Goal: Check status: Check status

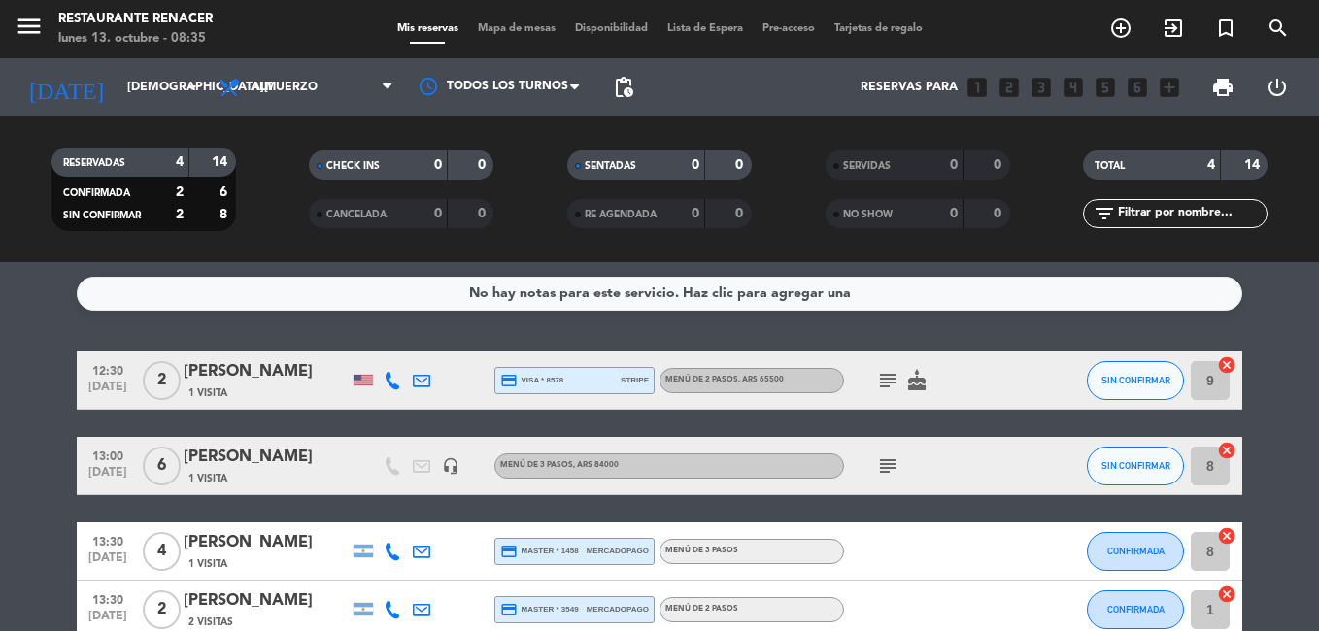
click at [10, 20] on div "menu Restaurante Renacer [DATE] 13. octubre - 08:35" at bounding box center [165, 30] width 330 height 46
click at [33, 18] on icon "menu" at bounding box center [29, 26] width 29 height 29
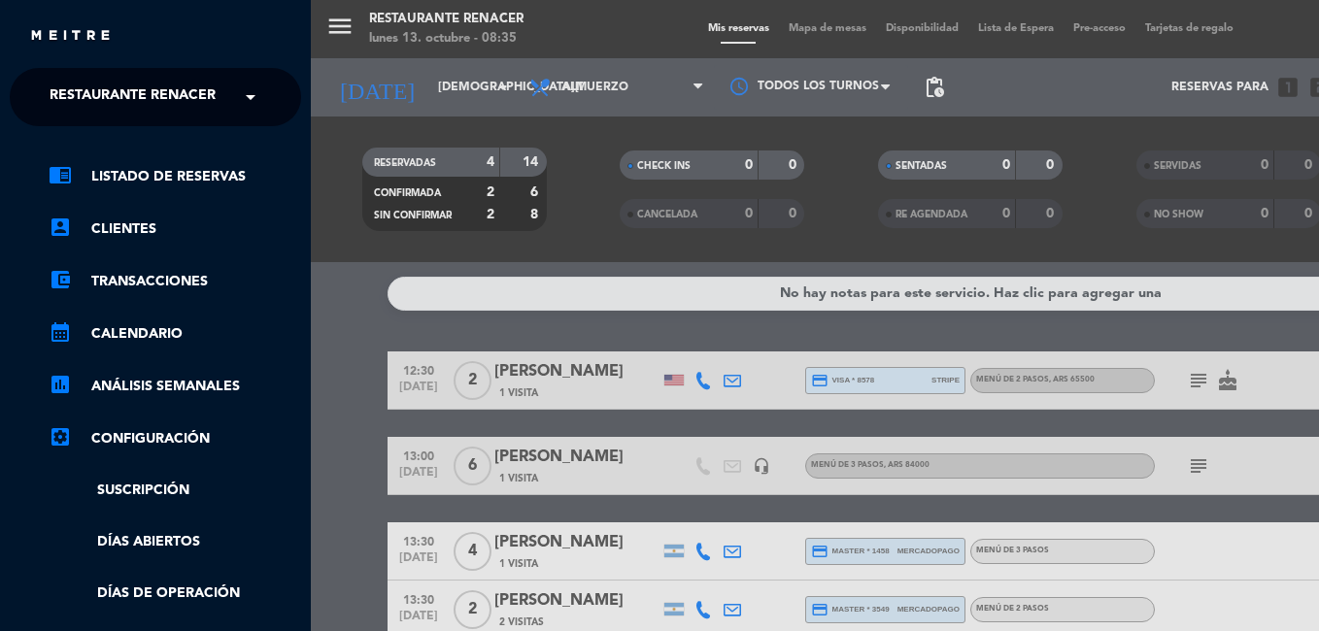
click at [415, 42] on div "menu Restaurante Renacer [DATE] 13. octubre - 08:35 Mis reservas Mapa de mesas …" at bounding box center [970, 315] width 1319 height 631
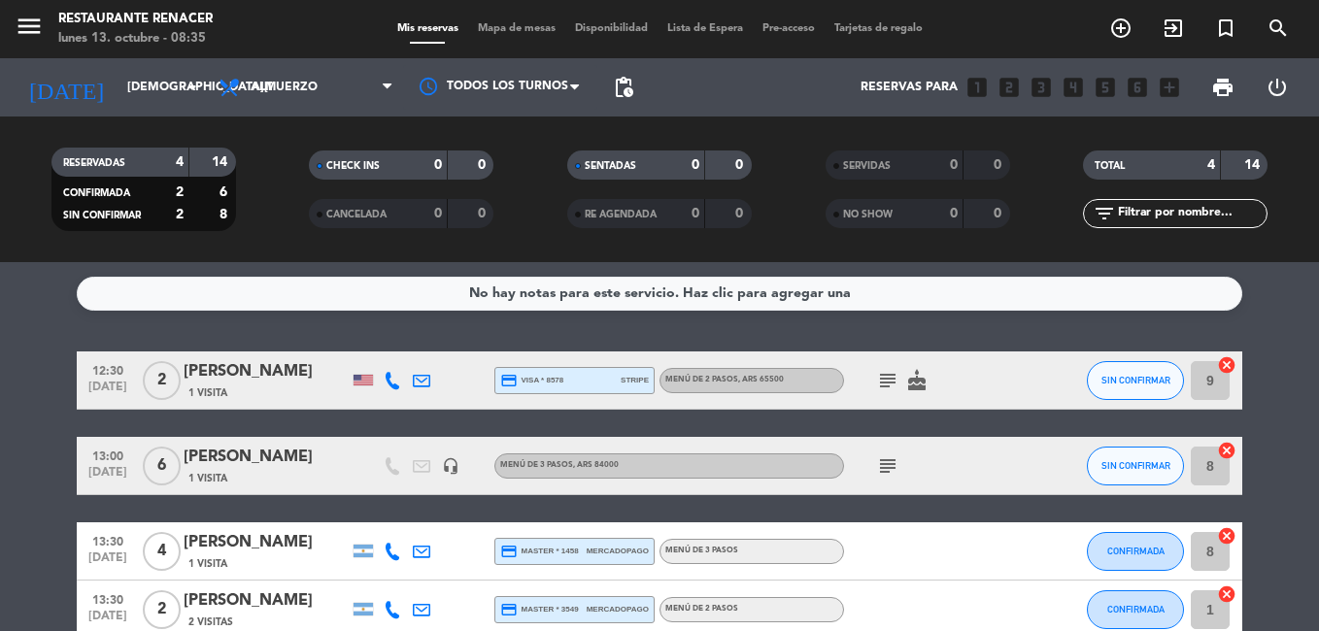
click at [118, 40] on div "lunes 13. octubre - 08:35" at bounding box center [135, 38] width 154 height 19
click at [65, 44] on div "lunes 13. octubre - 08:35" at bounding box center [135, 38] width 154 height 19
click at [190, 85] on icon "arrow_drop_down" at bounding box center [192, 87] width 23 height 23
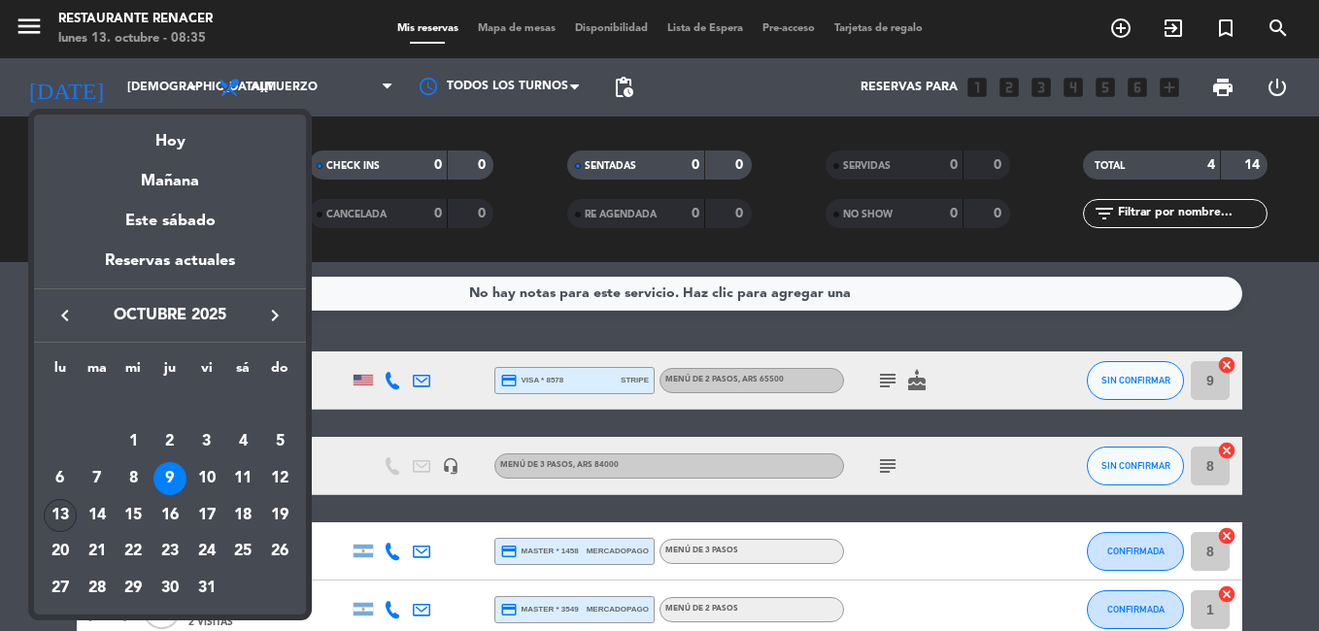
click at [61, 512] on div "13" at bounding box center [60, 515] width 33 height 33
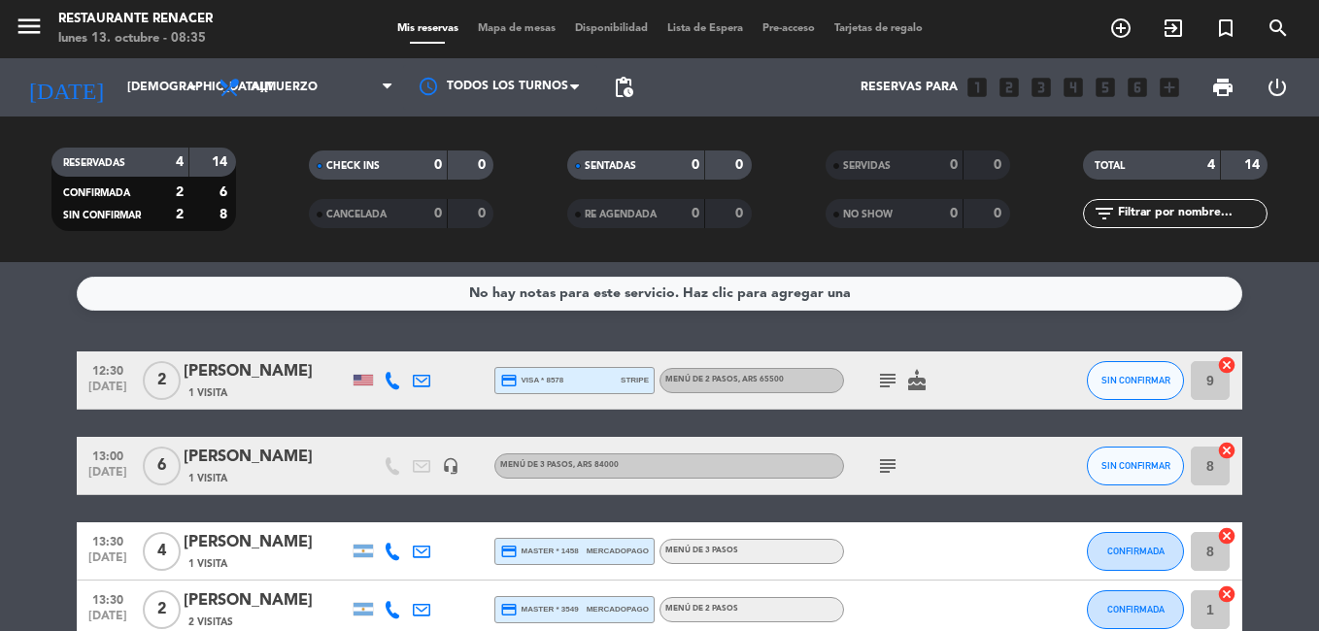
type input "[DATE]"
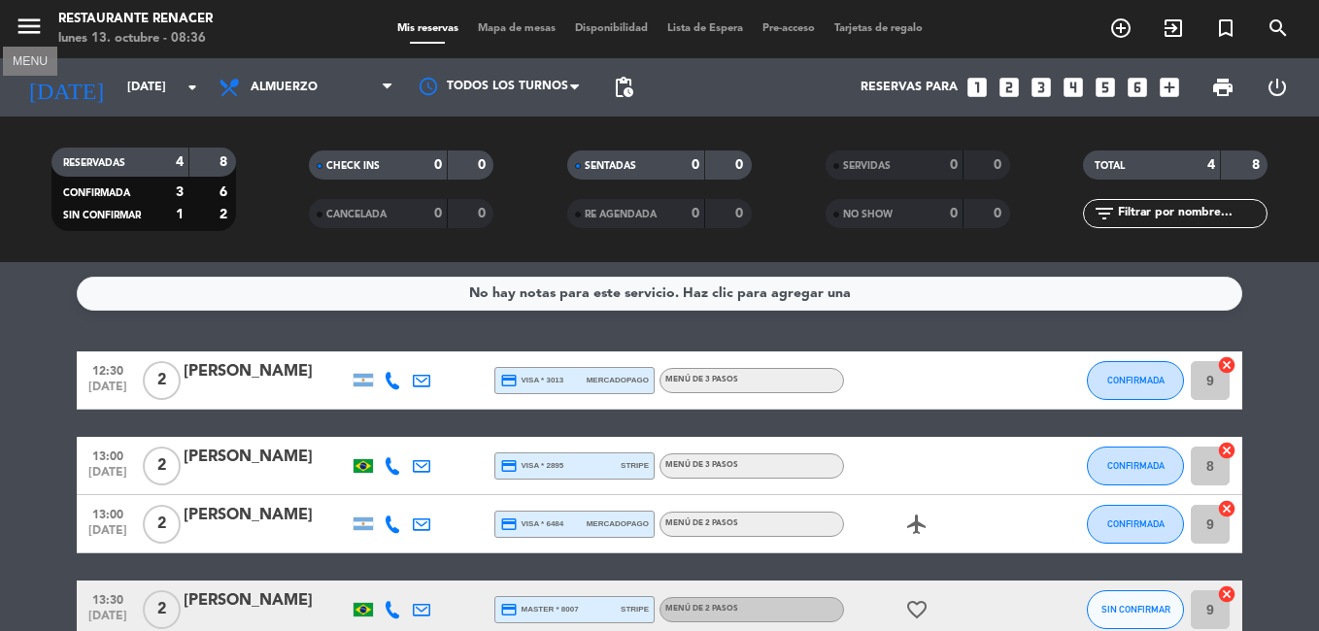
click at [26, 21] on icon "menu" at bounding box center [29, 26] width 29 height 29
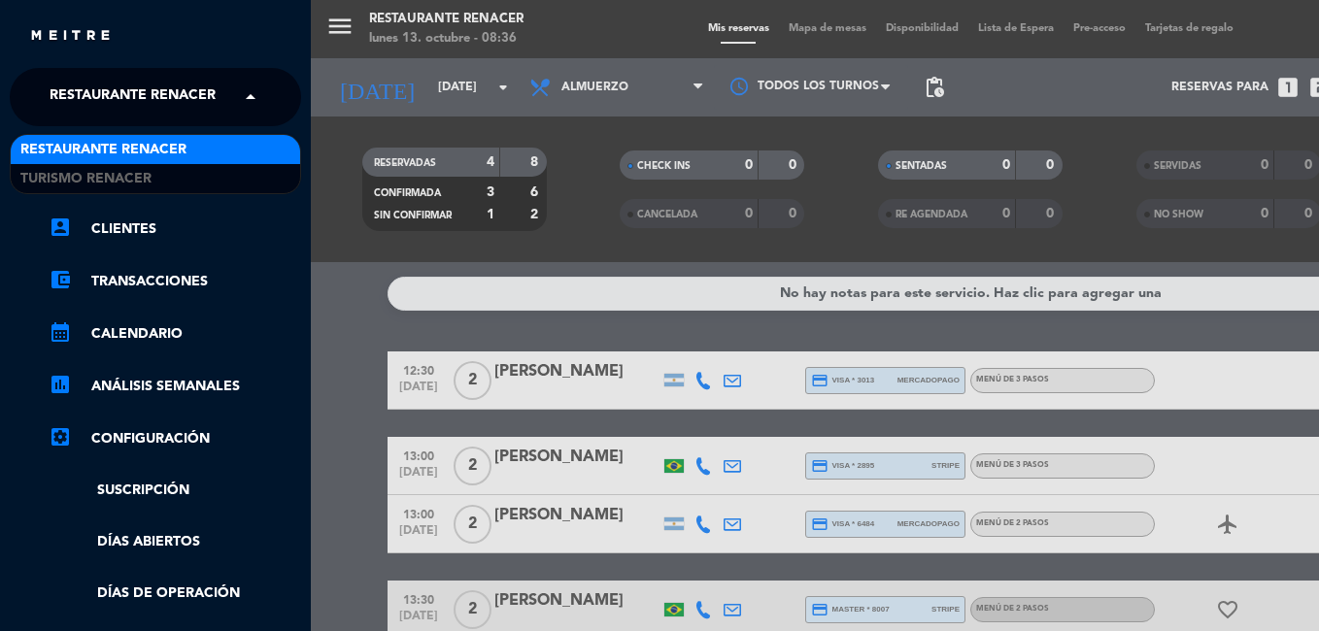
click at [266, 90] on span at bounding box center [255, 97] width 33 height 41
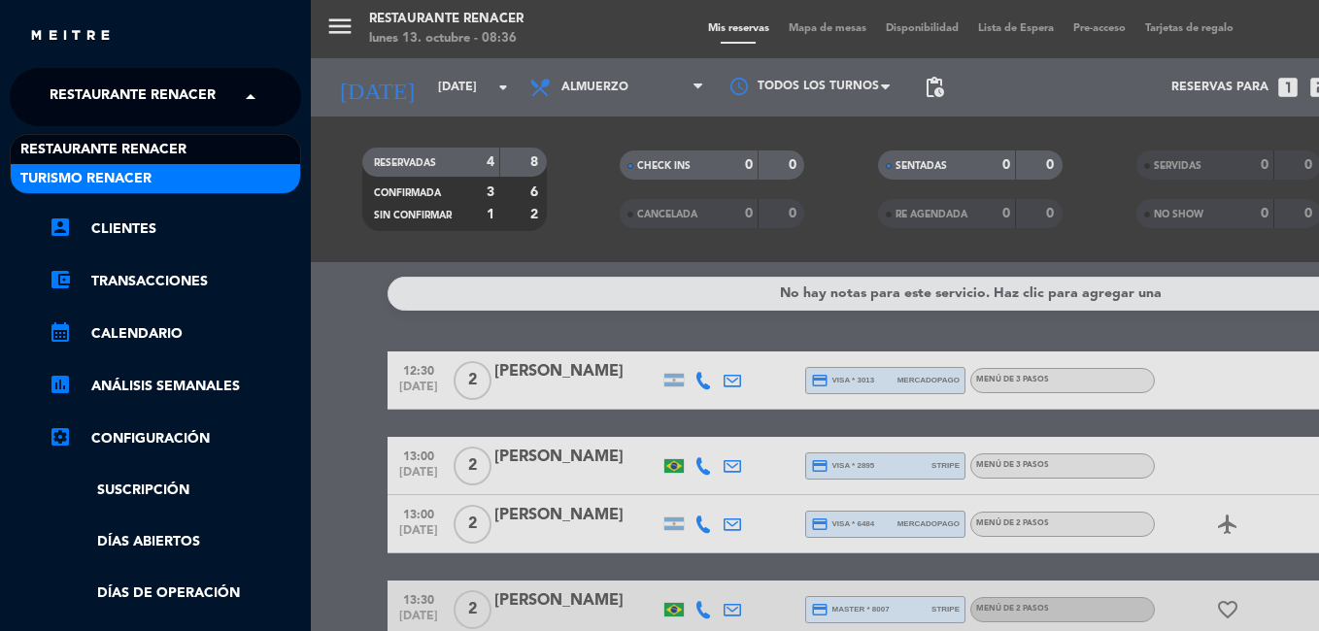
click at [46, 174] on span "Turismo Renacer" at bounding box center [85, 179] width 131 height 22
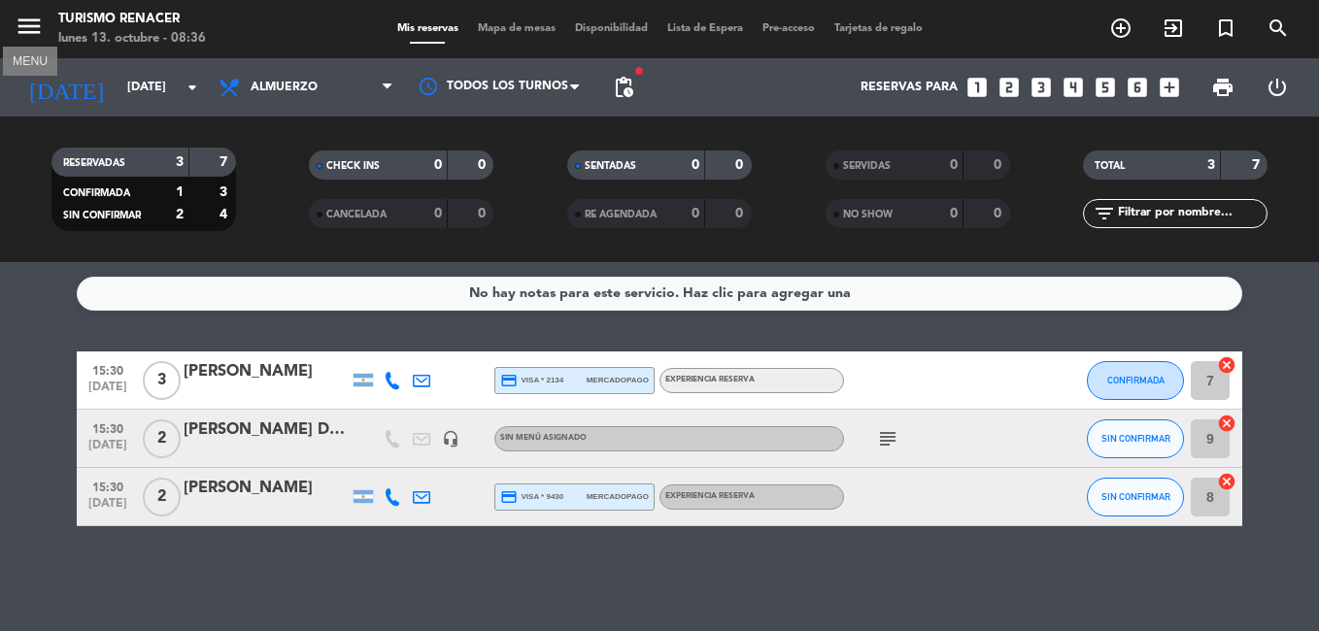
click at [37, 28] on icon "menu" at bounding box center [29, 26] width 29 height 29
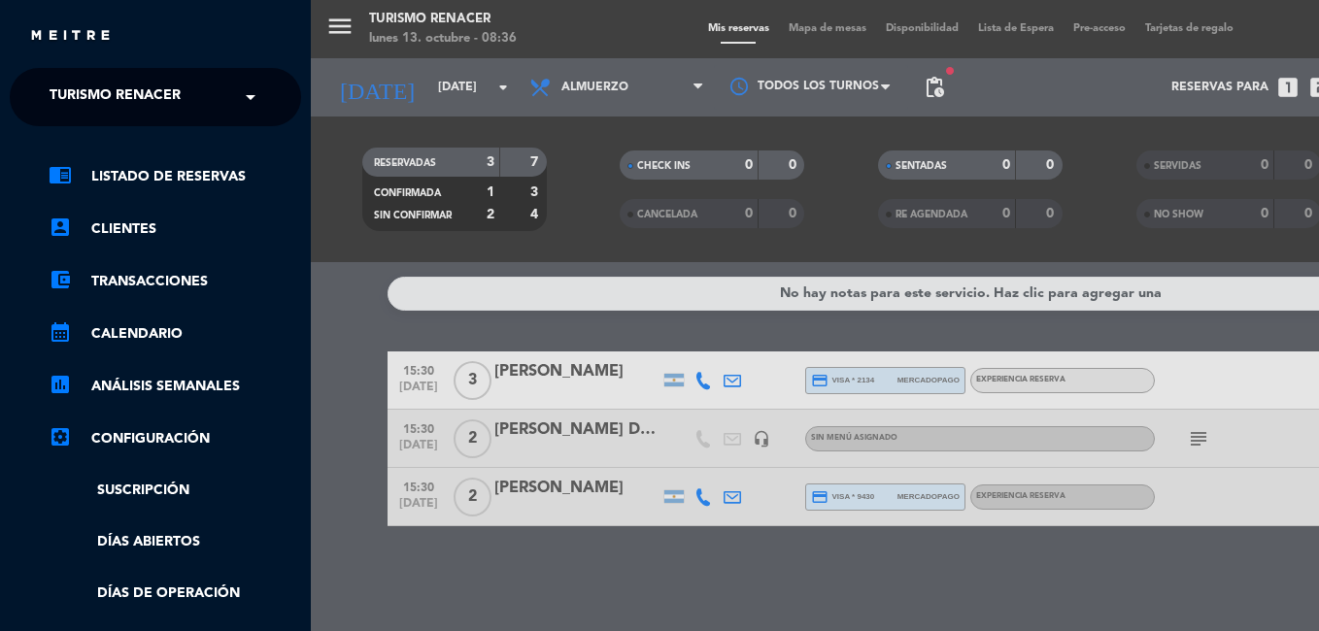
click at [264, 104] on span at bounding box center [255, 97] width 33 height 41
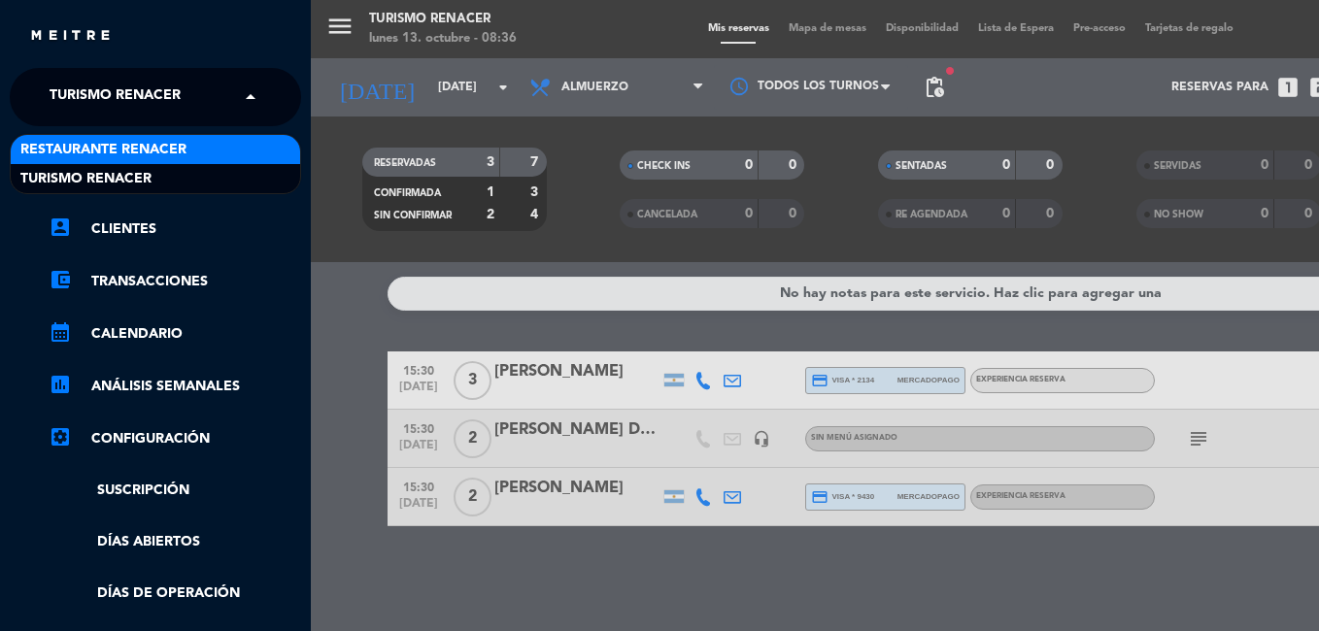
click at [170, 150] on span "Restaurante Renacer" at bounding box center [103, 150] width 166 height 22
